Goal: Communication & Community: Ask a question

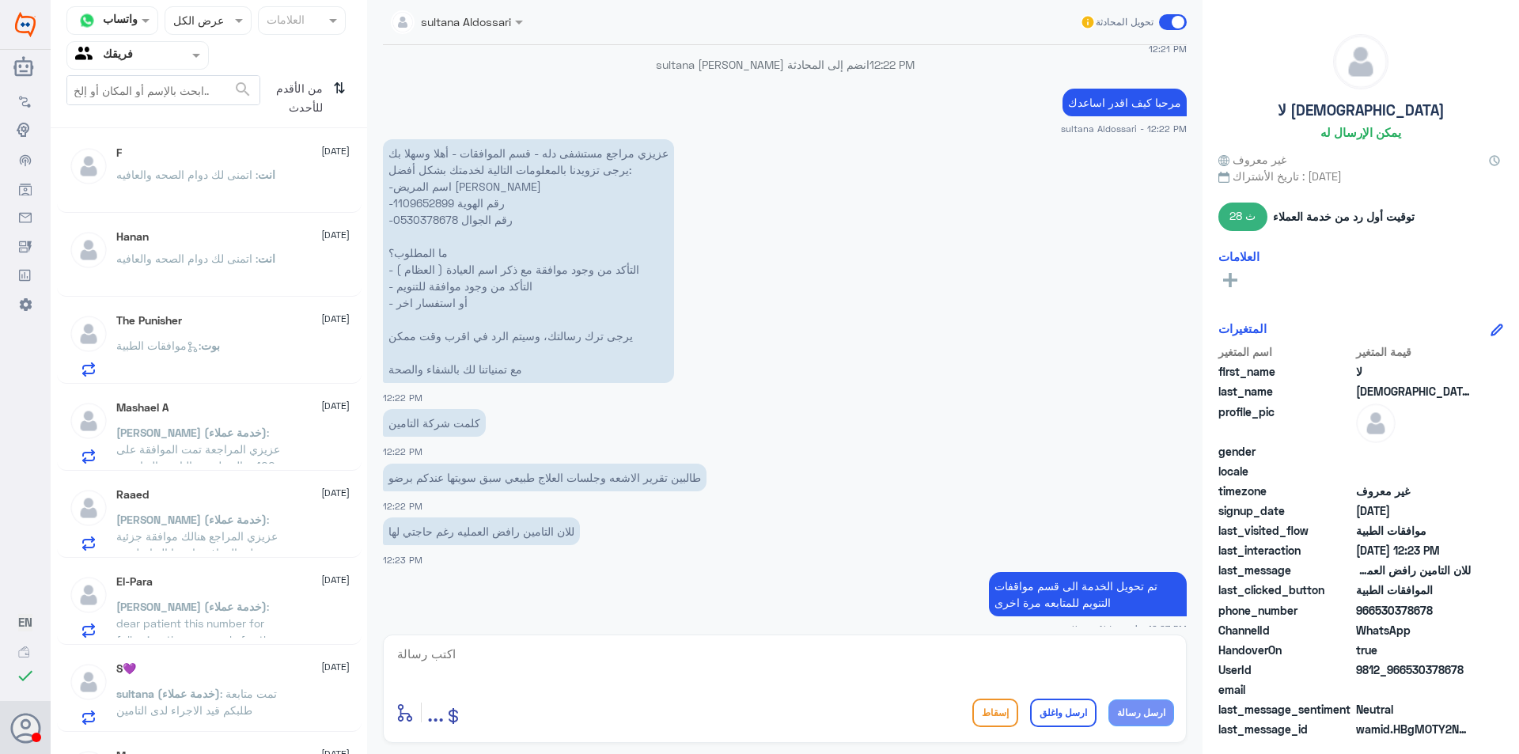
scroll to position [562, 0]
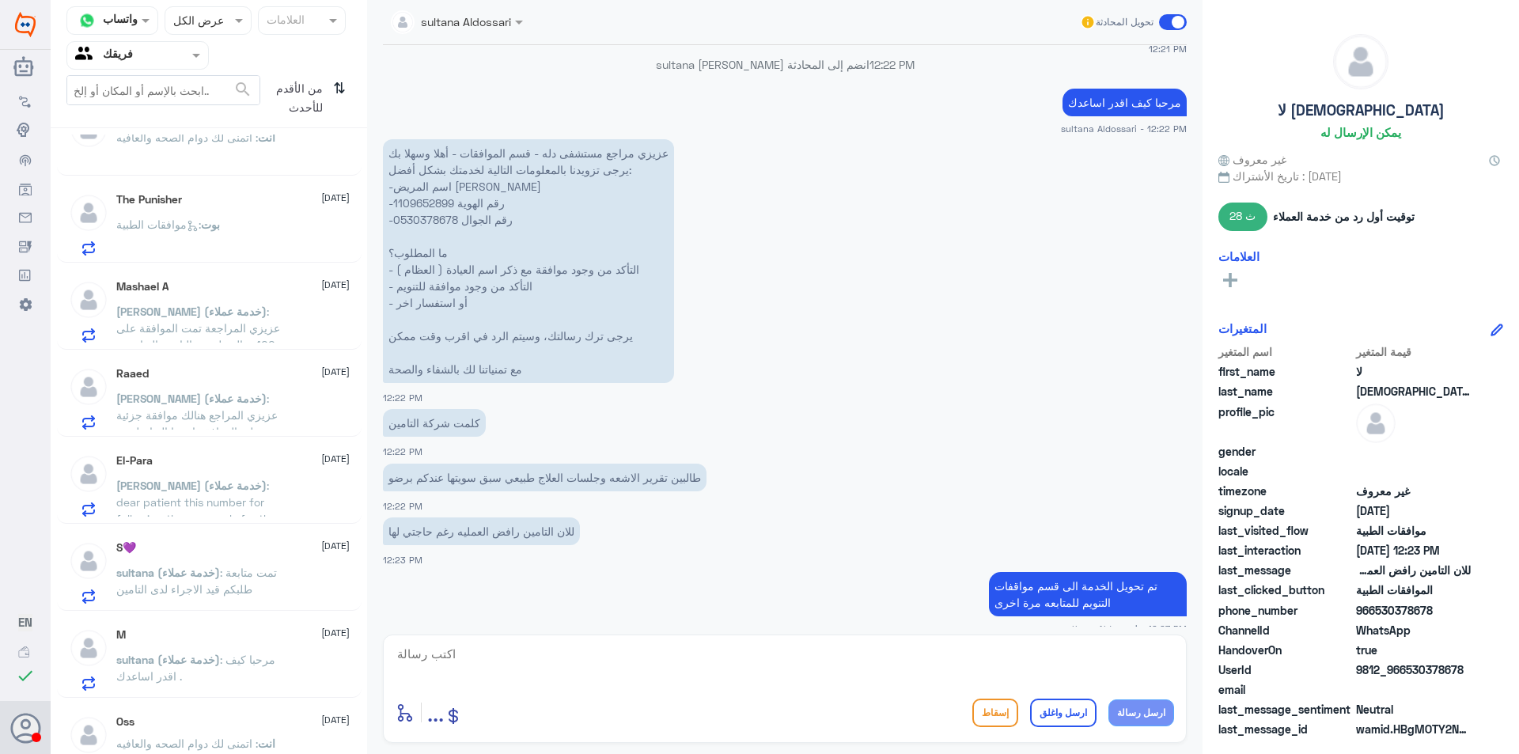
click at [305, 404] on div "[PERSON_NAME] (خدمة عملاء) : عزيزي المراجع هنالك موافقة جزئية على الموافقة ارجو…" at bounding box center [232, 412] width 233 height 36
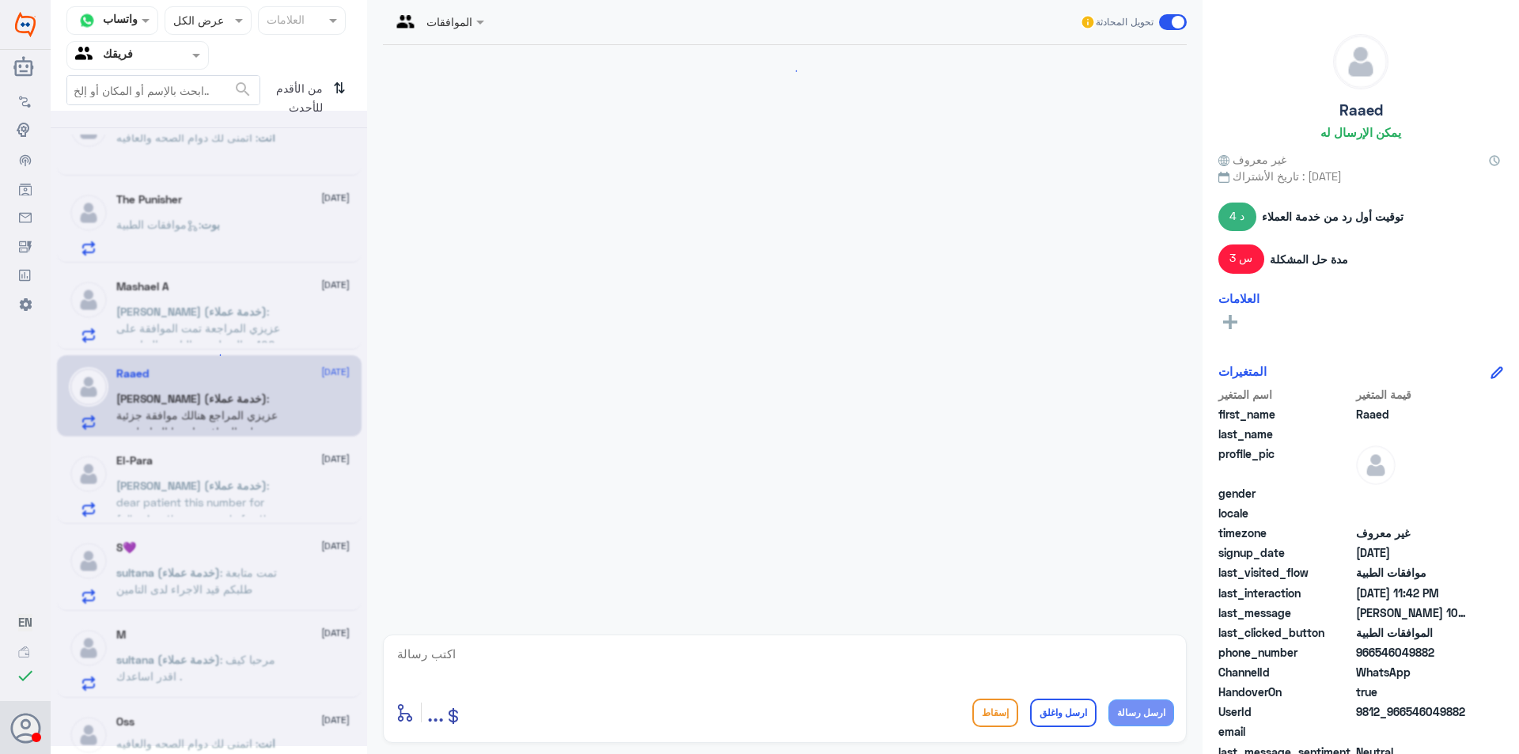
scroll to position [1632, 0]
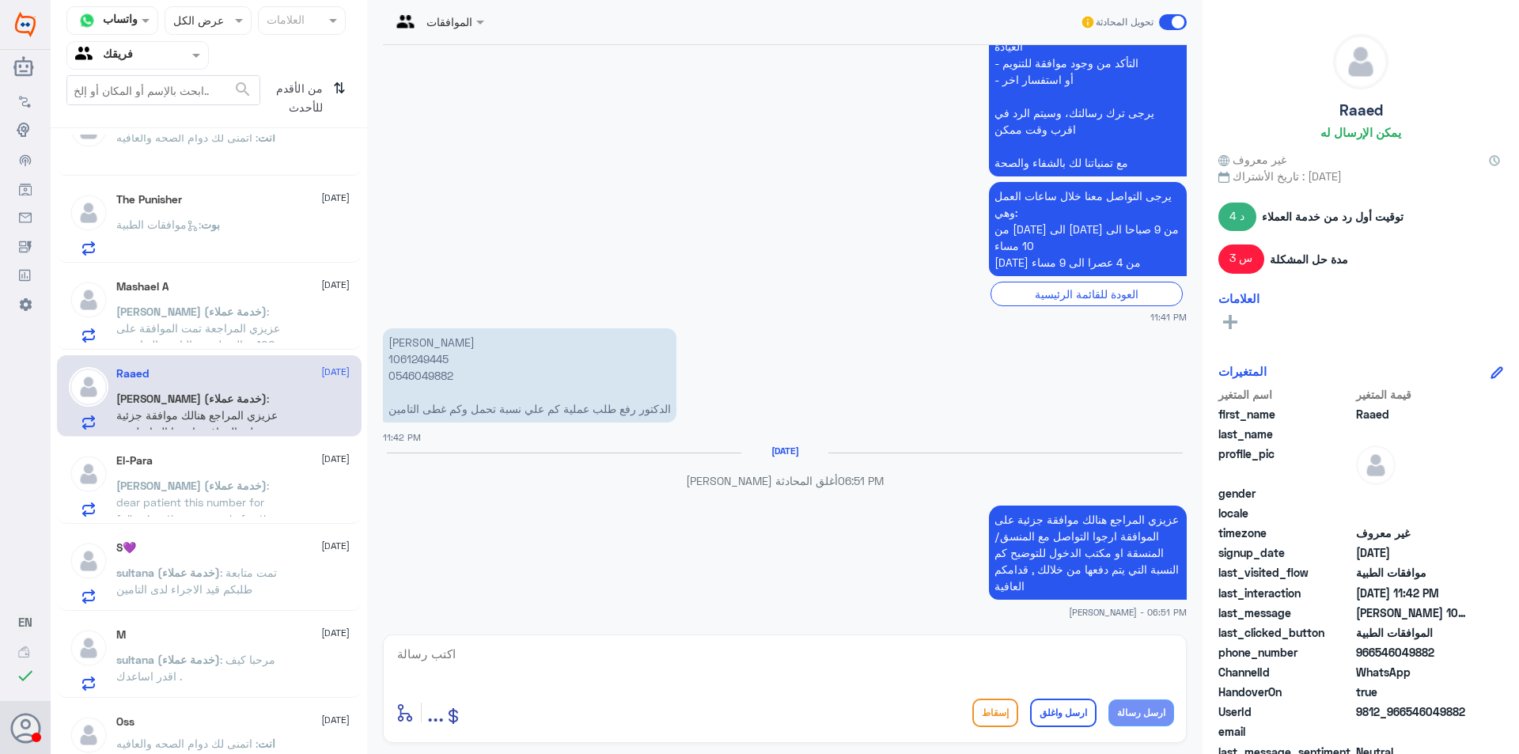
click at [290, 518] on div "El-Para [DATE][PERSON_NAME] (خدمة عملاء) : dear patient this number for followi…" at bounding box center [209, 483] width 305 height 82
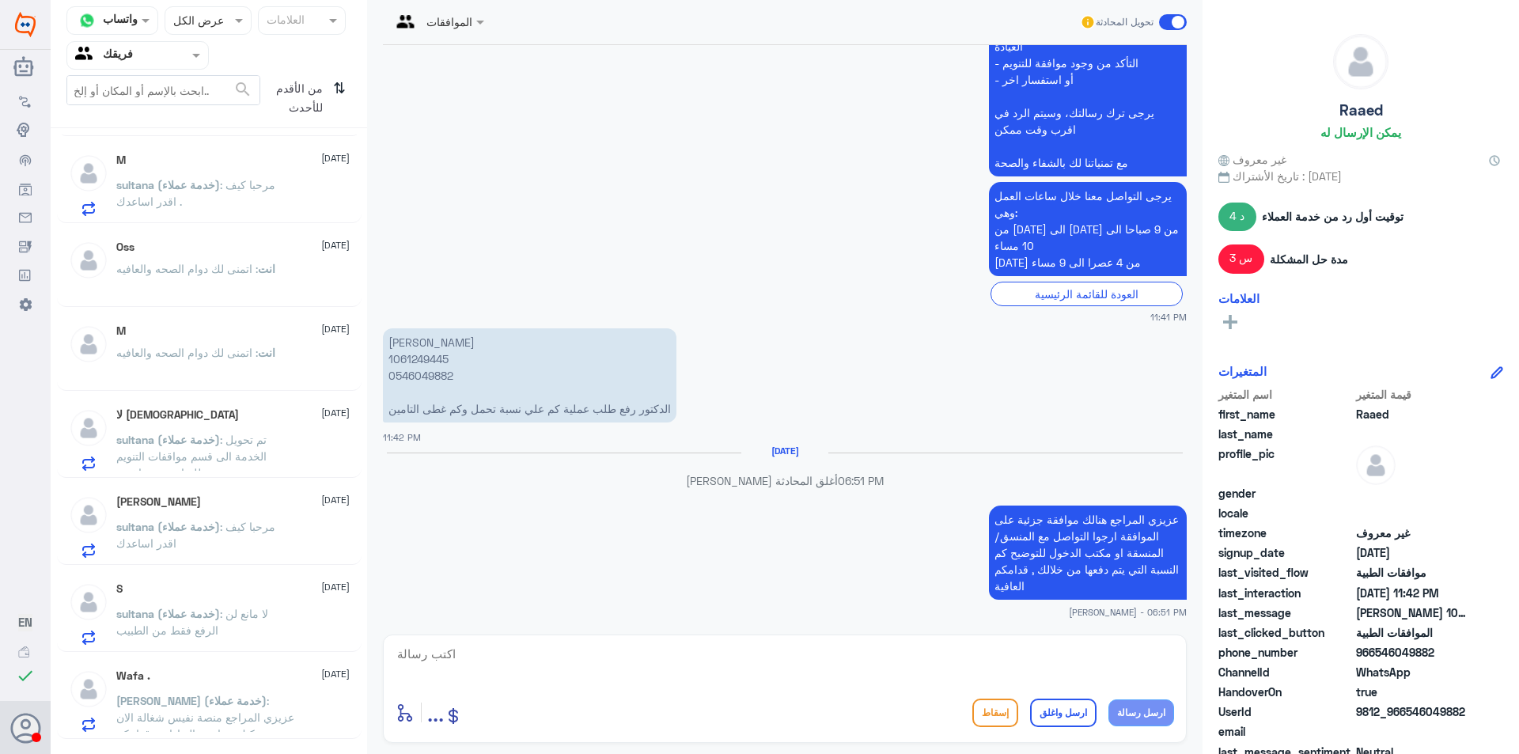
scroll to position [1353, 0]
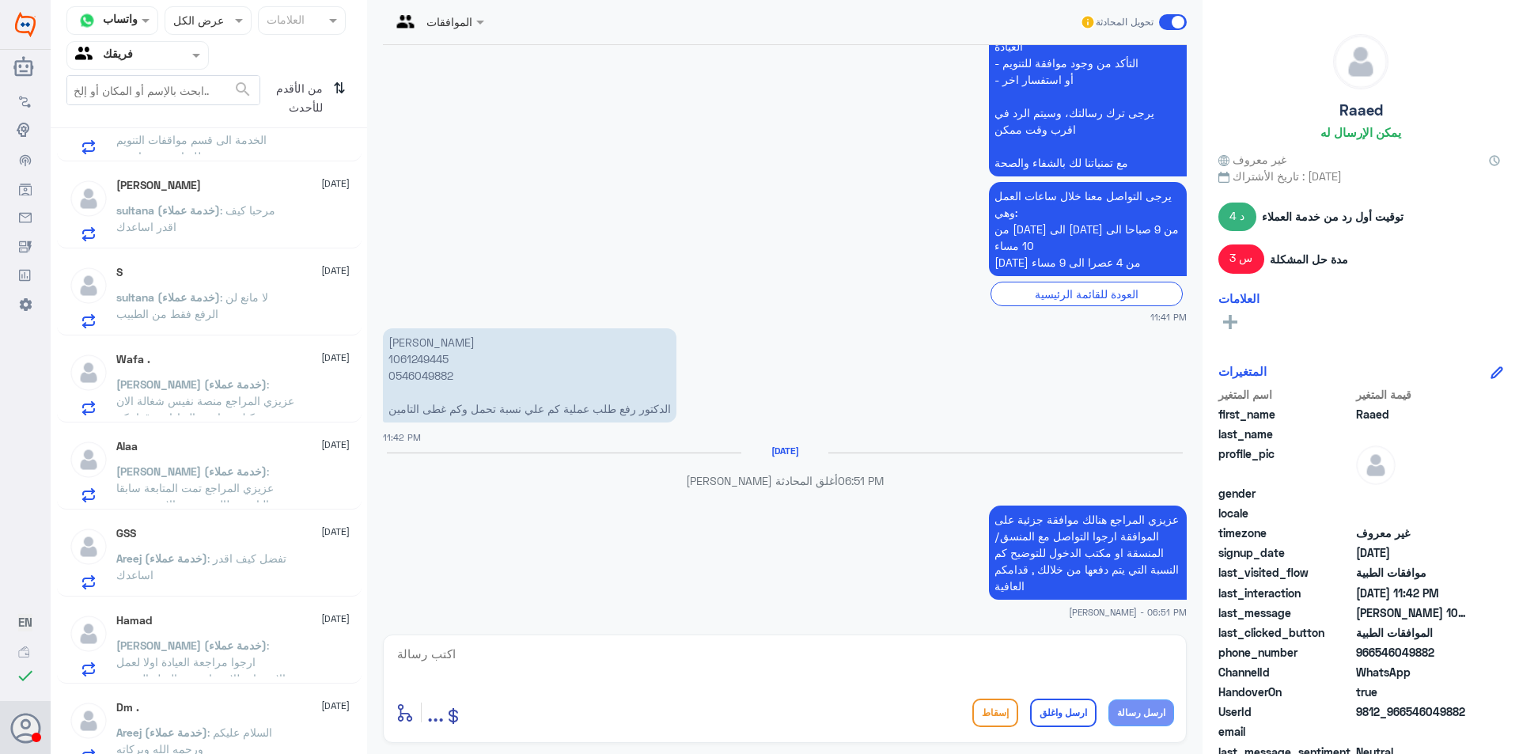
click at [236, 538] on div "GSS [DATE]" at bounding box center [232, 533] width 233 height 13
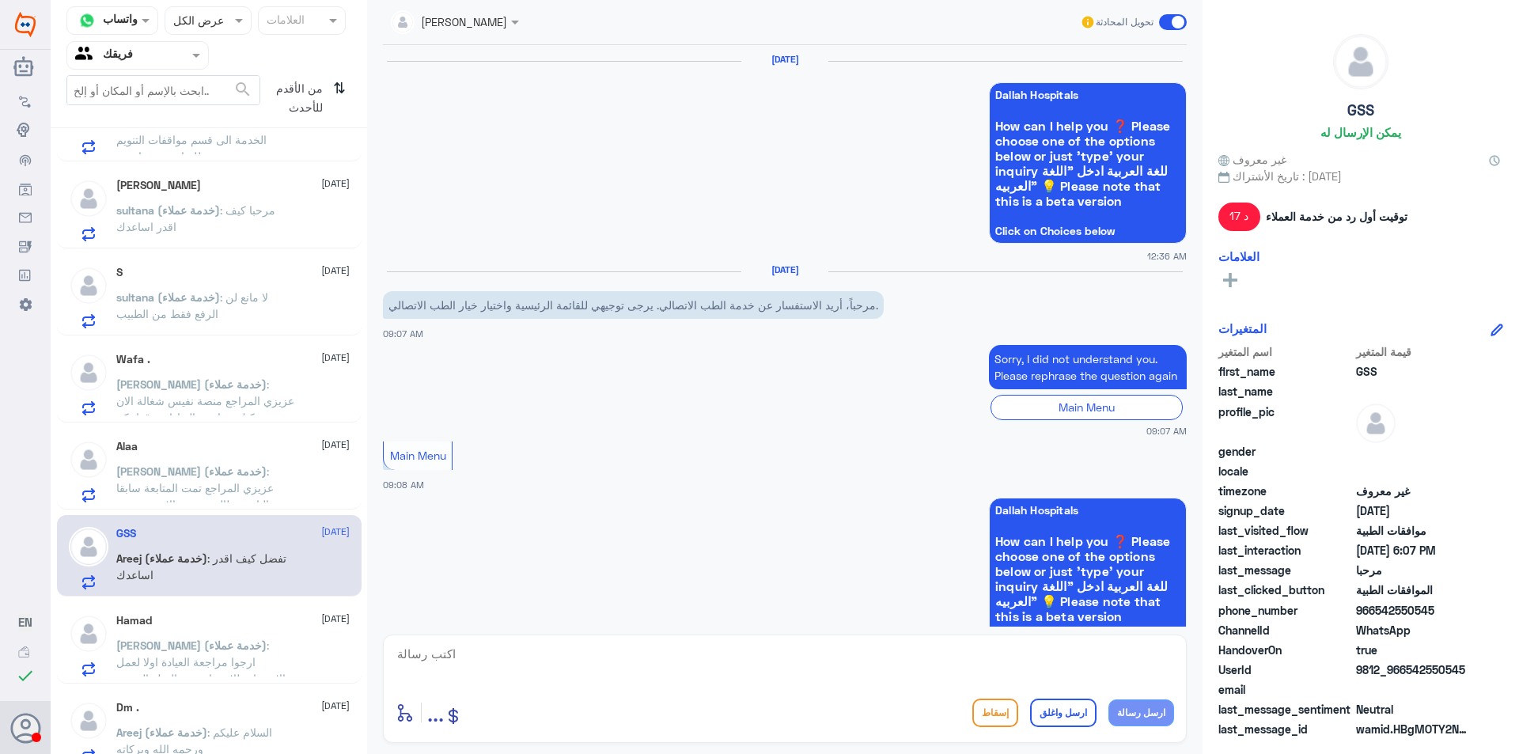
scroll to position [1404, 0]
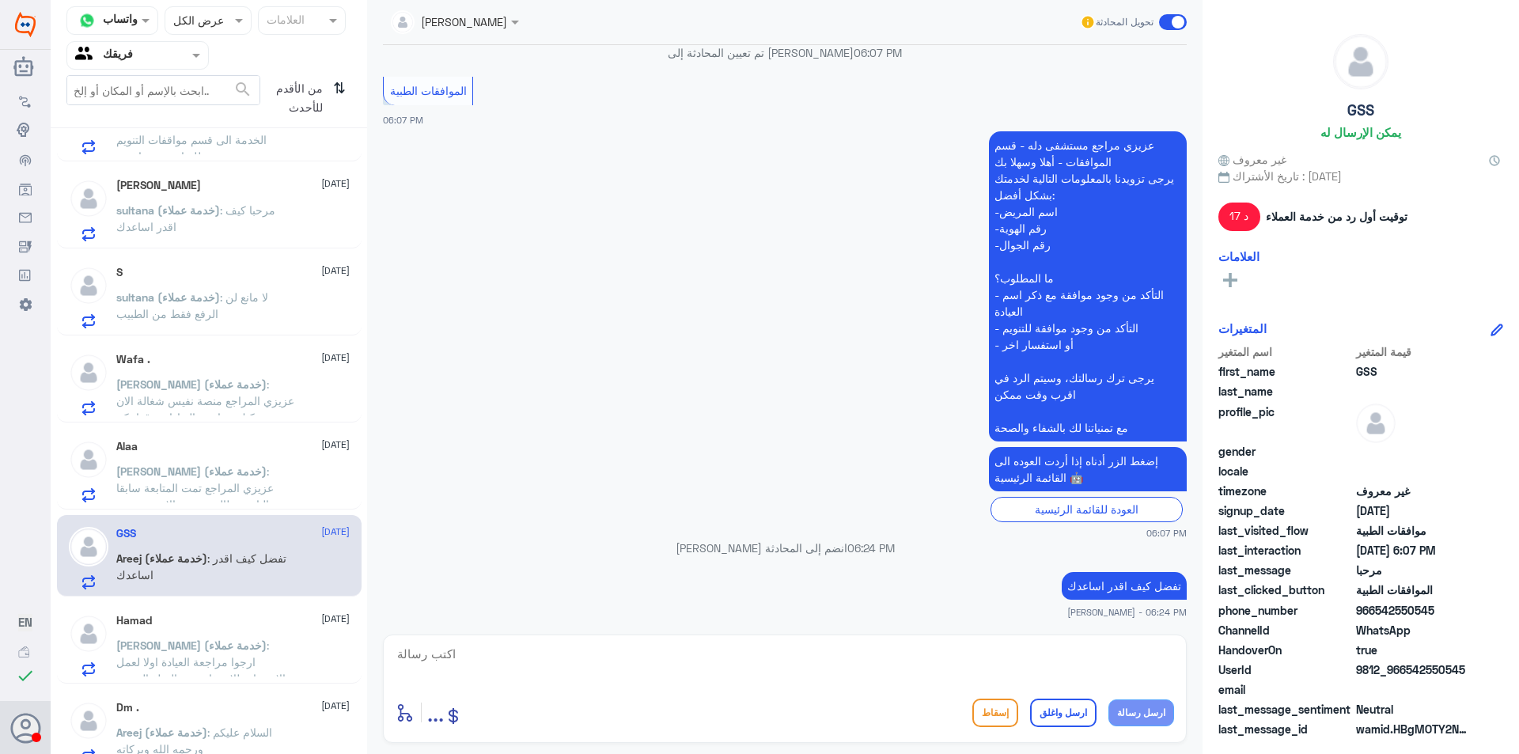
click at [268, 458] on div "Alaa [DATE][PERSON_NAME] (خدمة عملاء) : عزيزي المراجع تمت المتابعة سابقا التامي…" at bounding box center [232, 471] width 233 height 63
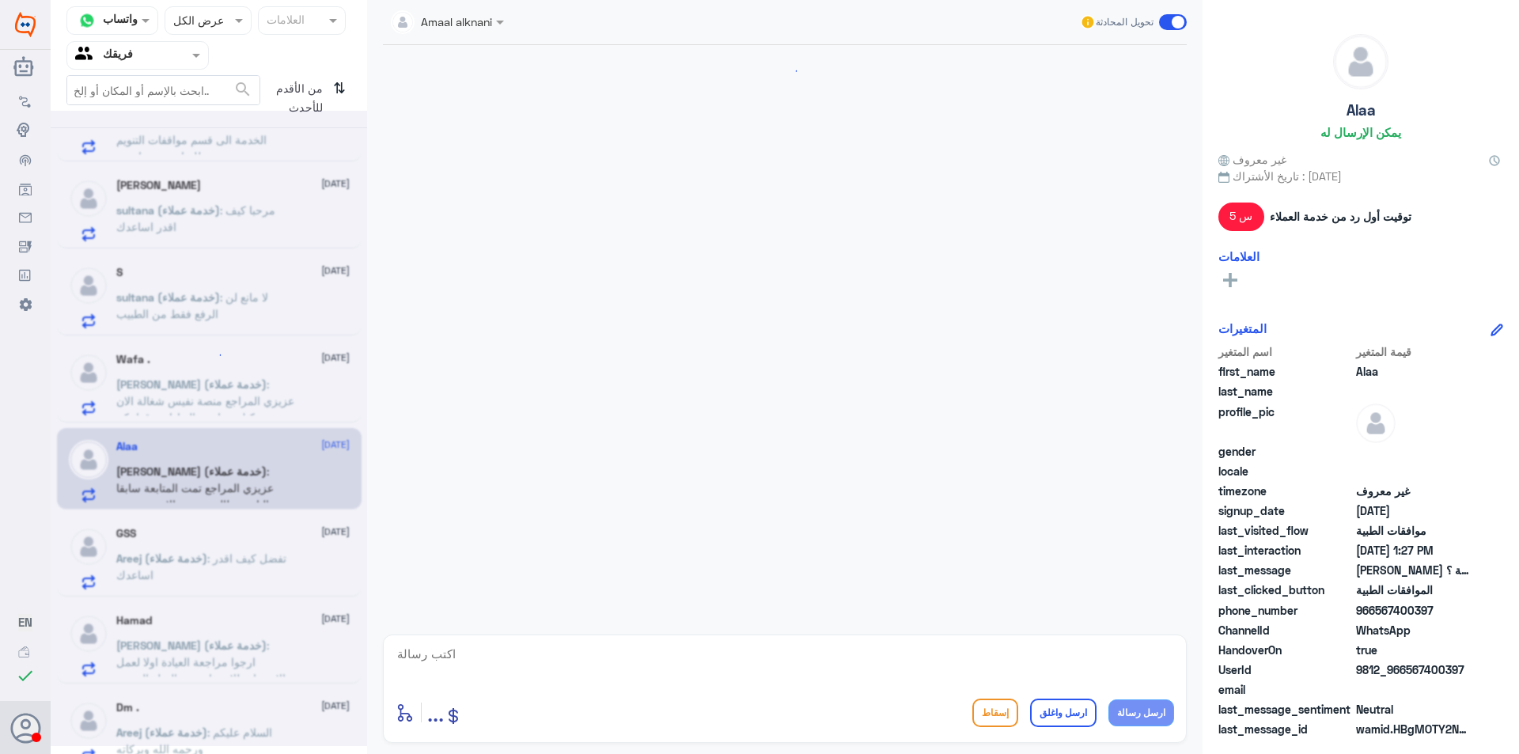
scroll to position [1341, 0]
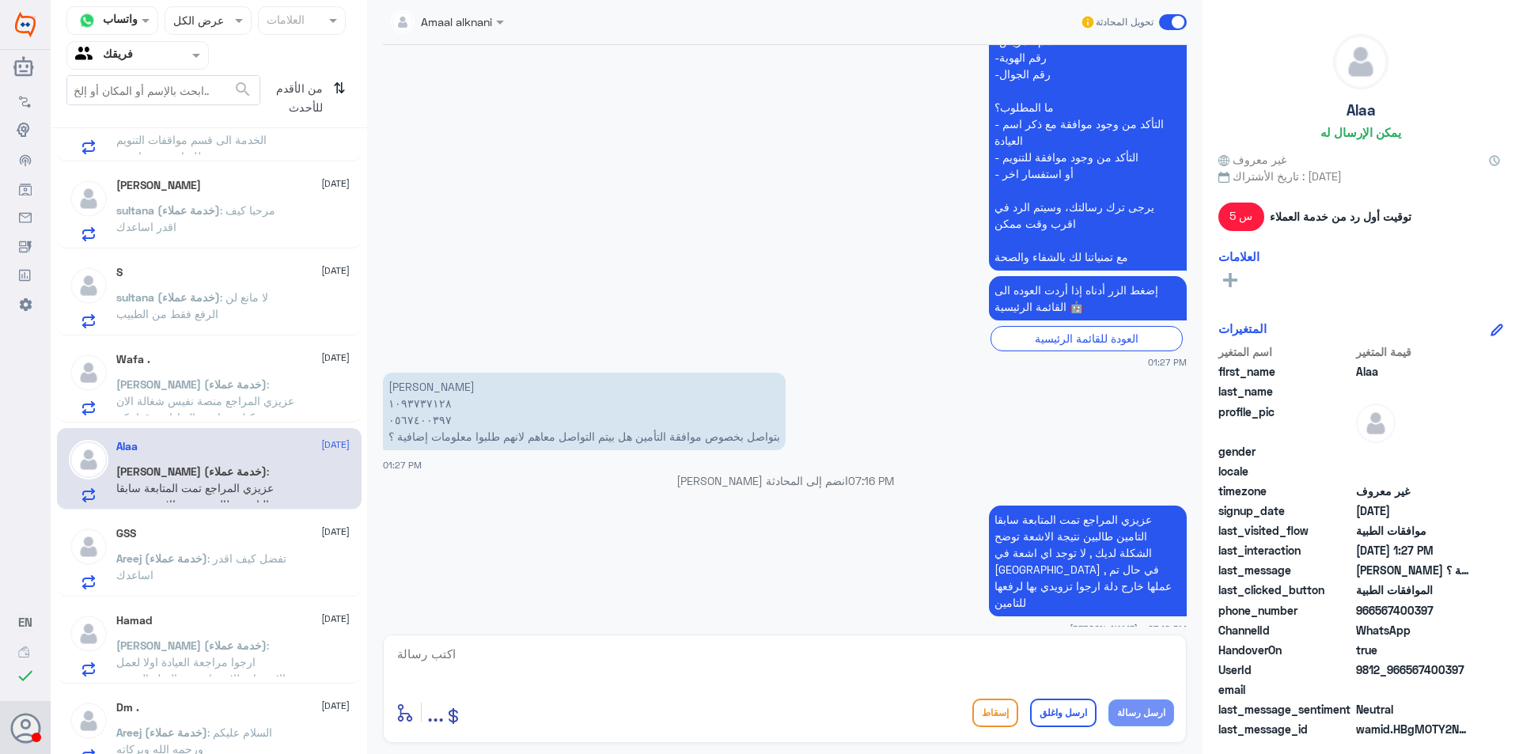
click at [264, 351] on div "Wafa . [DATE][PERSON_NAME] (خدمة عملاء) : عزيزي المراجع منصة نفيس شغالة الان يم…" at bounding box center [209, 382] width 305 height 82
click at [285, 269] on div "S [DATE]" at bounding box center [232, 272] width 233 height 13
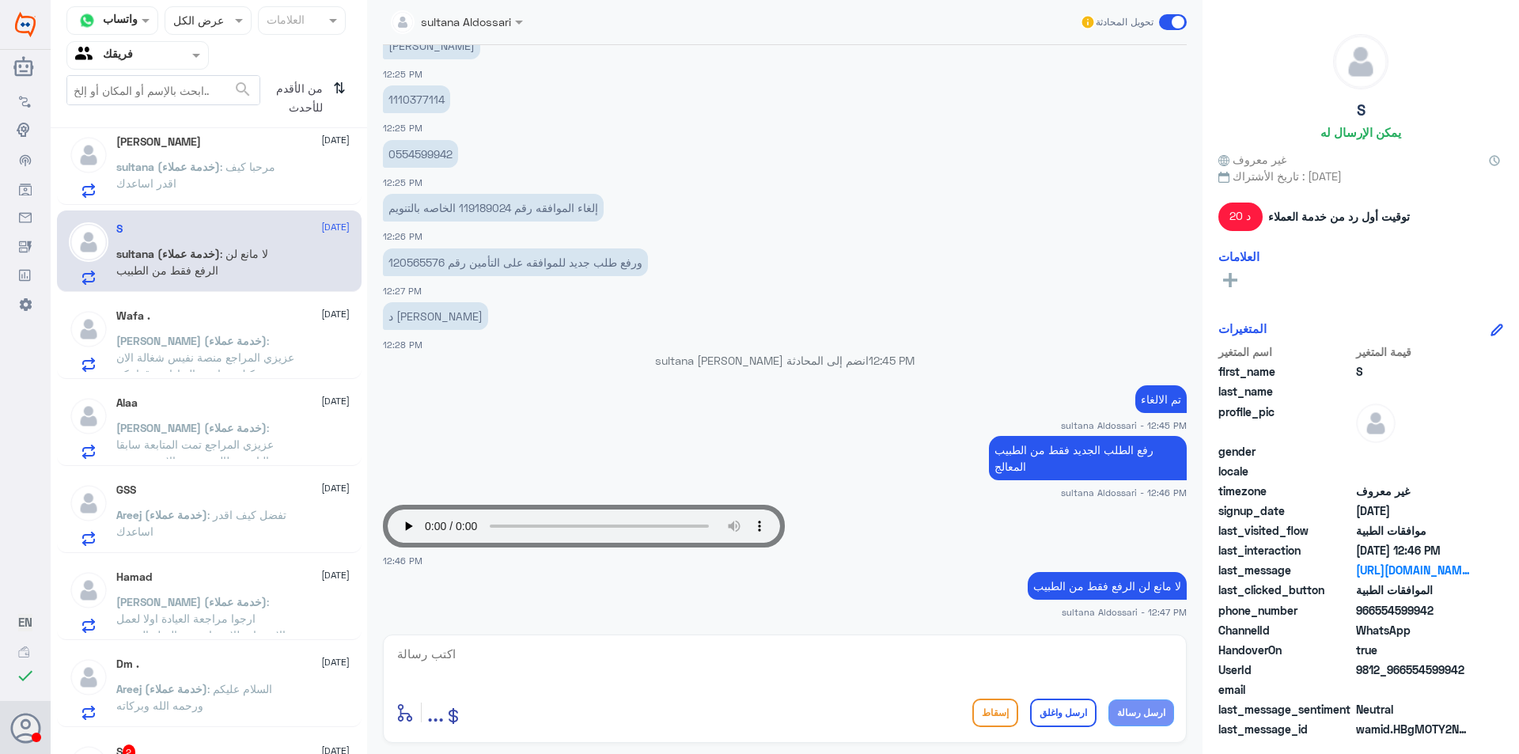
scroll to position [1432, 0]
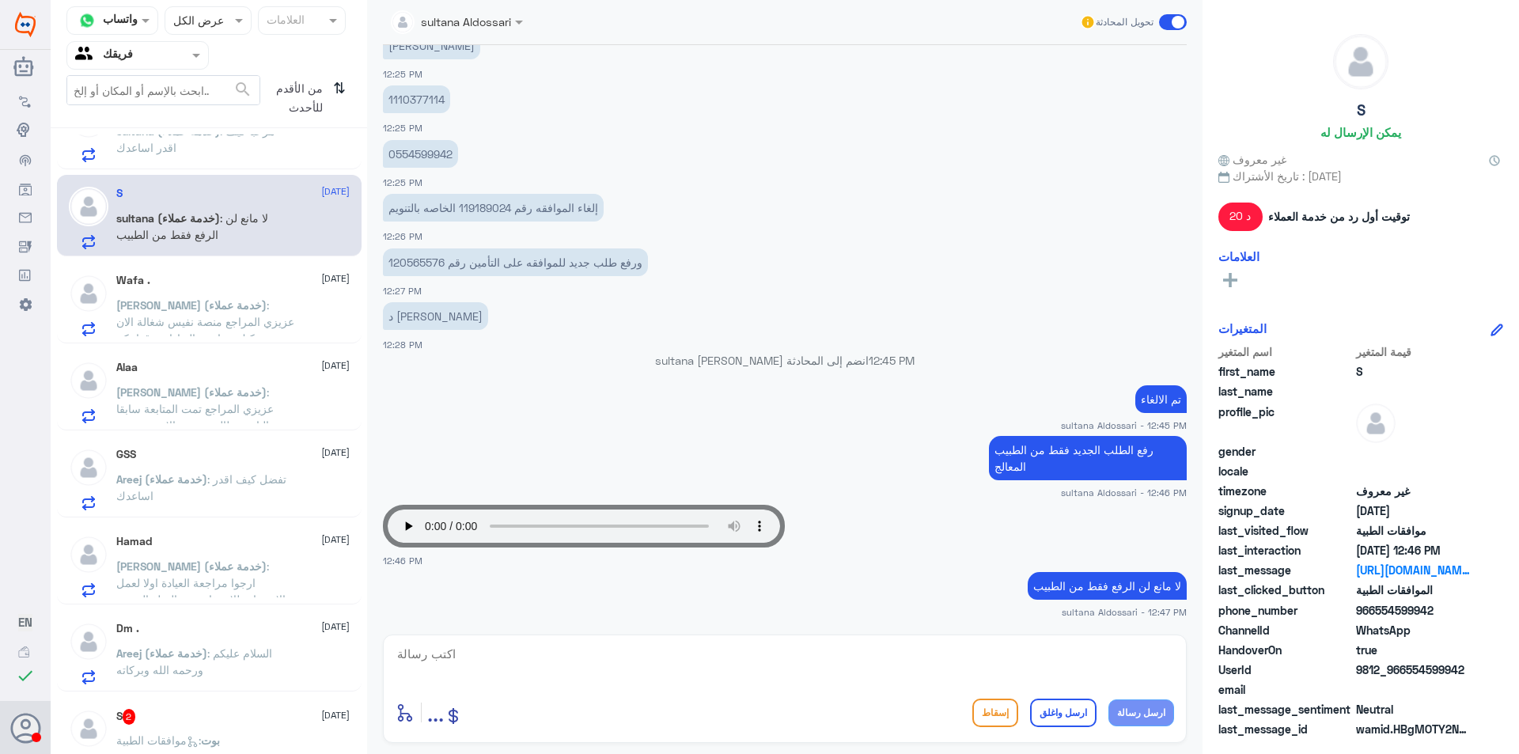
click at [238, 485] on span ": تفضل كيف اقدر اساعدك" at bounding box center [201, 487] width 170 height 30
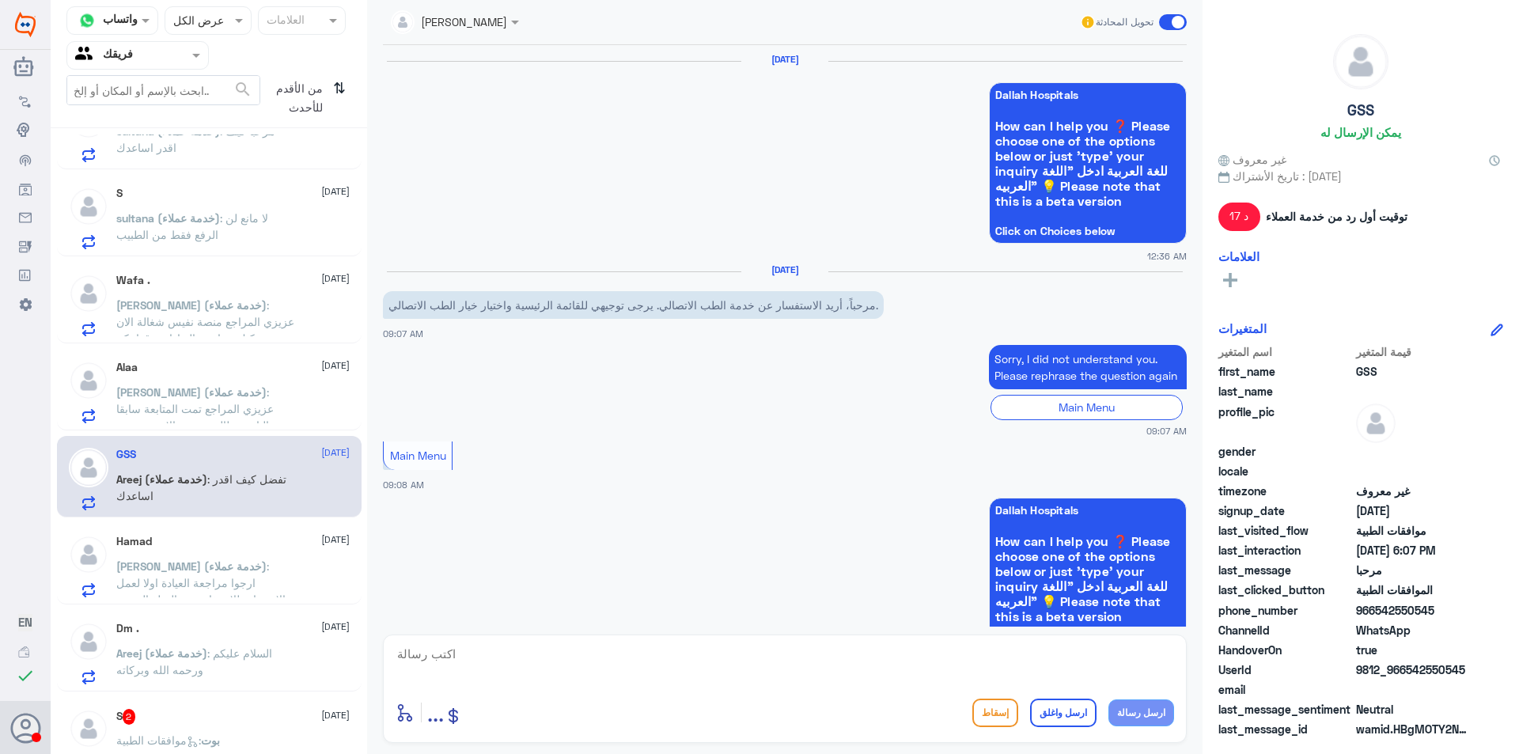
scroll to position [1404, 0]
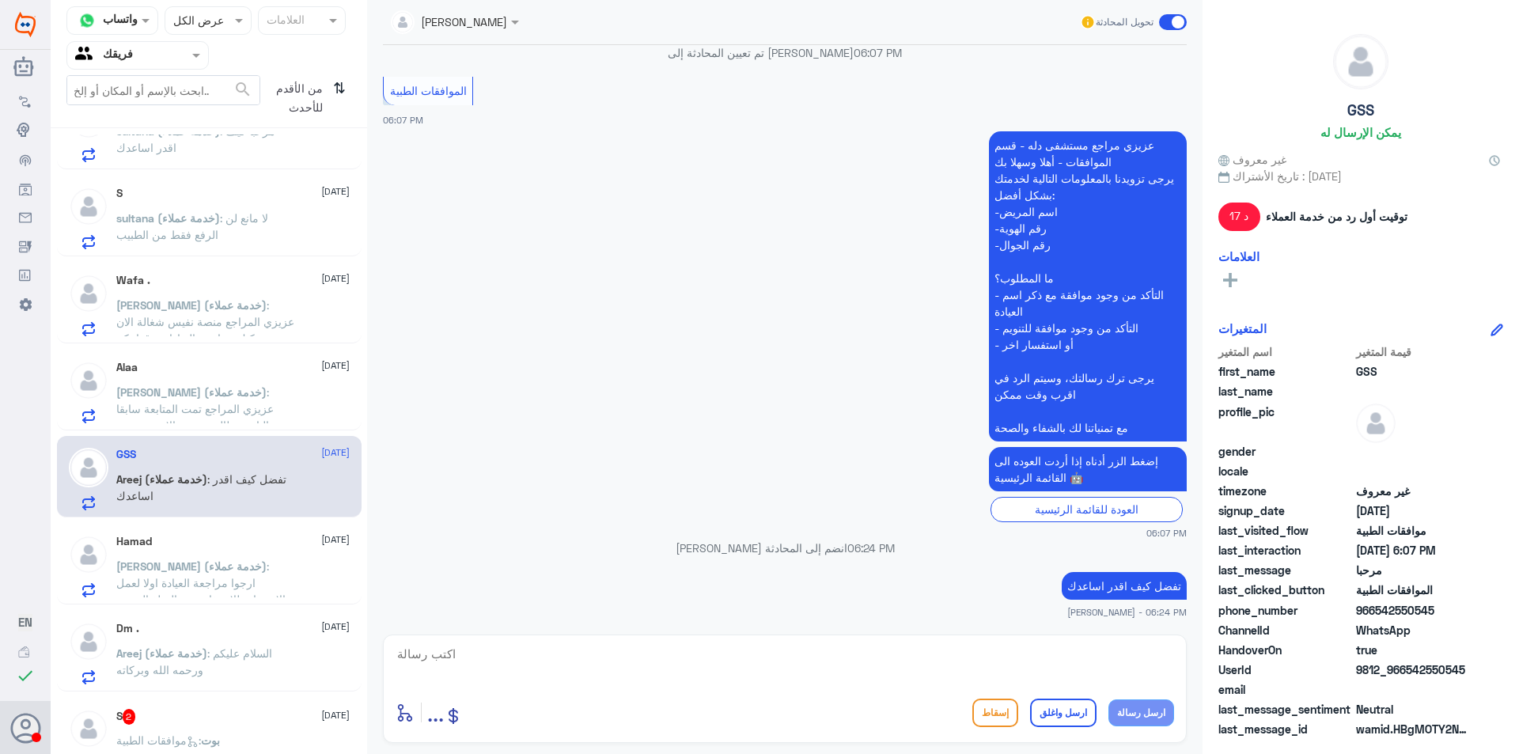
click at [252, 703] on div "S 2 [DATE] بوت : موافقات الطبية" at bounding box center [209, 738] width 305 height 82
click at [243, 702] on div "S 2 [DATE] بوت : موافقات الطبية" at bounding box center [209, 738] width 305 height 82
click at [227, 713] on div "S 2 [DATE]" at bounding box center [232, 717] width 233 height 16
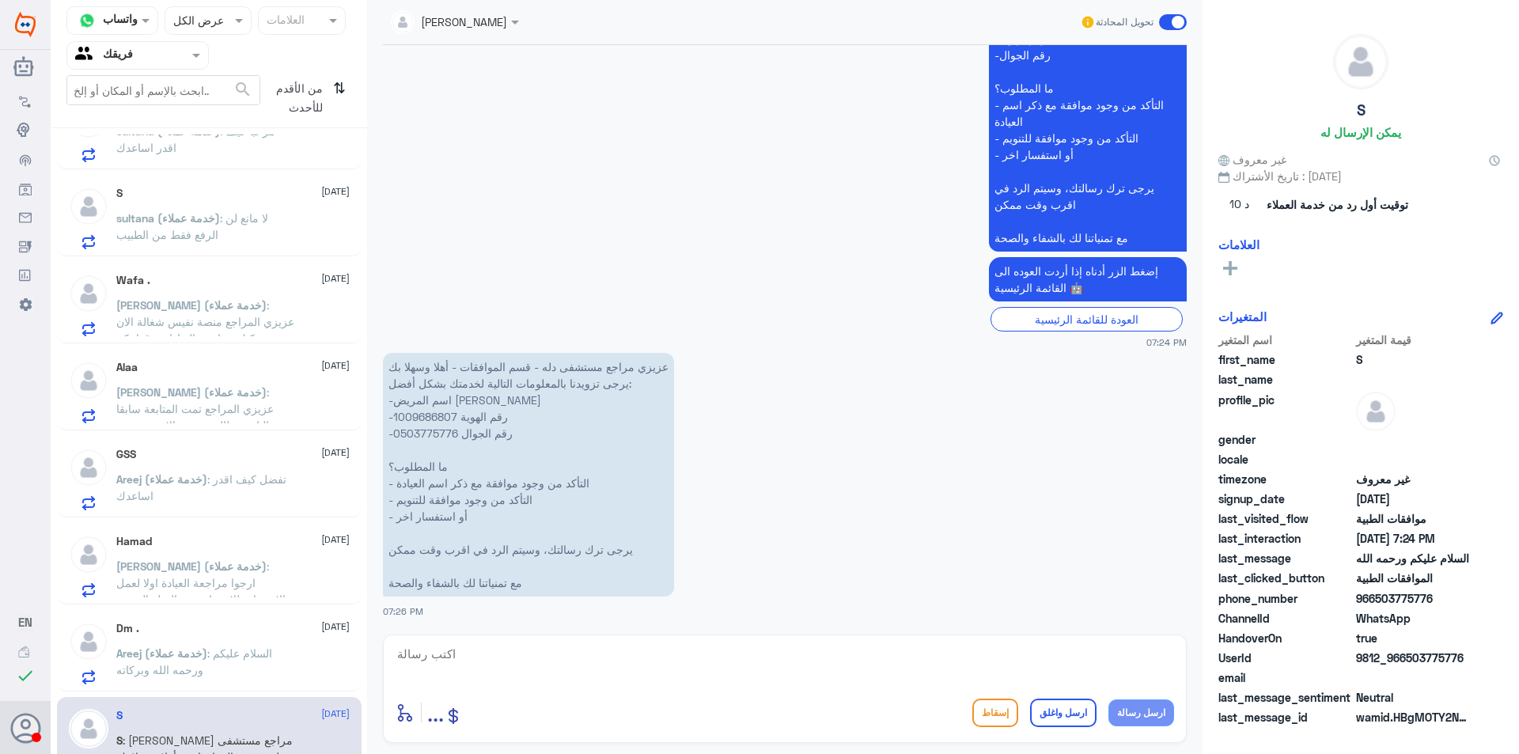
scroll to position [518, 0]
